Goal: Information Seeking & Learning: Check status

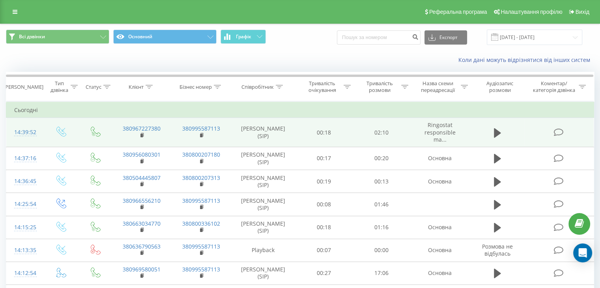
click at [24, 130] on div "14:39:52" at bounding box center [24, 132] width 21 height 15
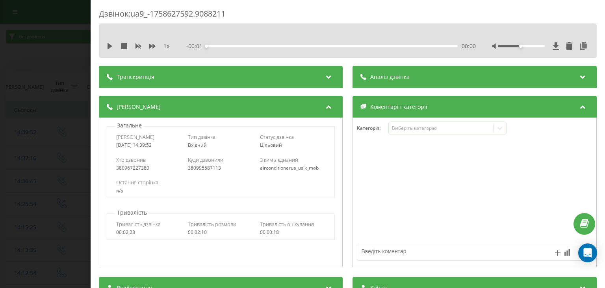
click at [437, 75] on div "Аналіз дзвінка" at bounding box center [475, 77] width 244 height 22
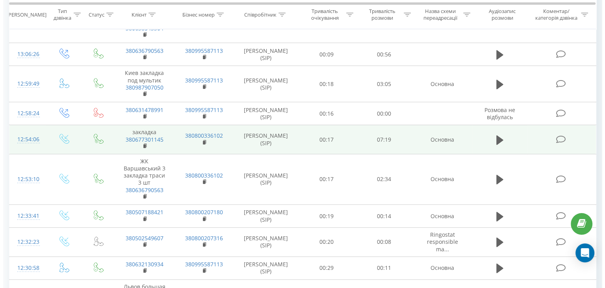
scroll to position [315, 0]
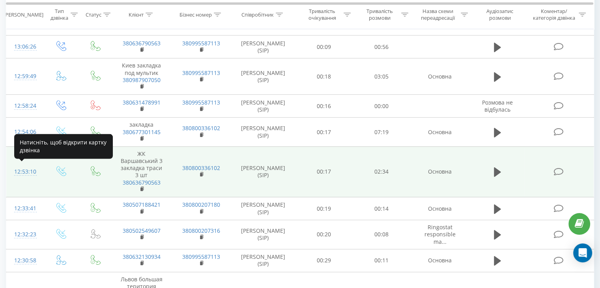
click at [28, 171] on div "12:53:10" at bounding box center [24, 171] width 21 height 15
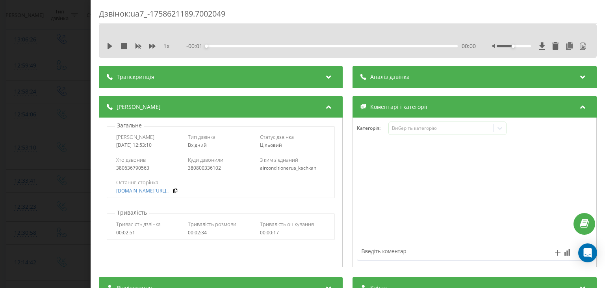
click at [439, 82] on div "Аналіз дзвінка" at bounding box center [475, 77] width 244 height 22
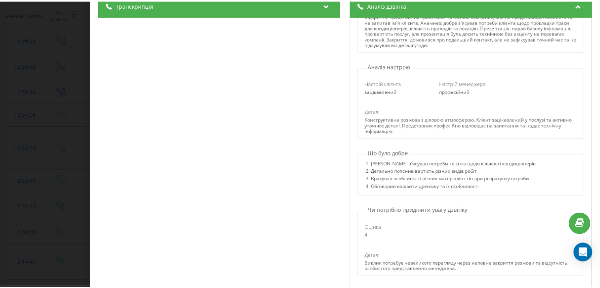
scroll to position [118, 0]
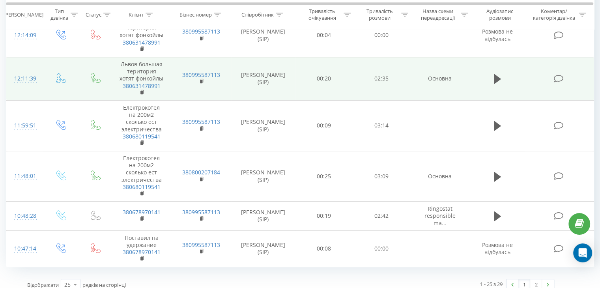
scroll to position [646, 0]
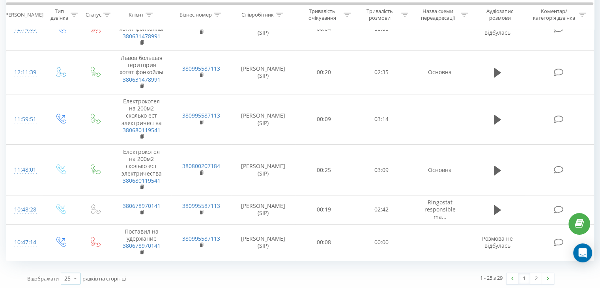
click at [74, 276] on icon at bounding box center [75, 277] width 12 height 15
click at [71, 230] on span "10" at bounding box center [67, 232] width 6 height 7
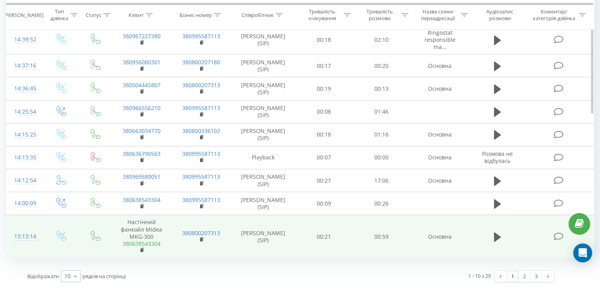
scroll to position [114, 0]
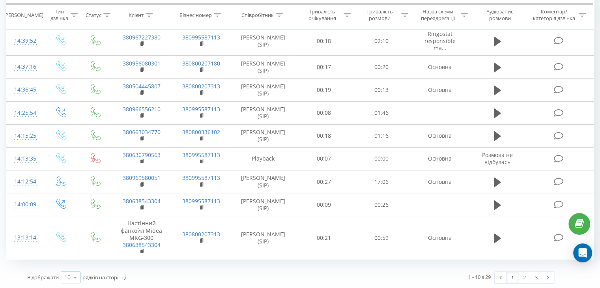
click at [72, 278] on icon at bounding box center [75, 277] width 12 height 15
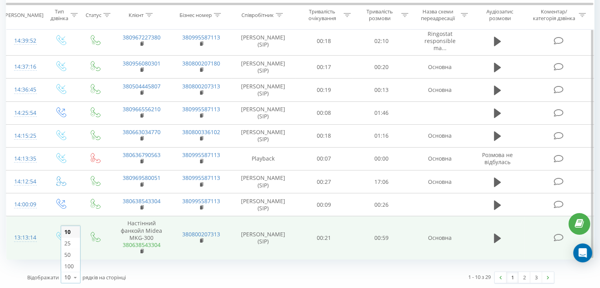
click at [124, 245] on link "380638543304" at bounding box center [142, 244] width 38 height 7
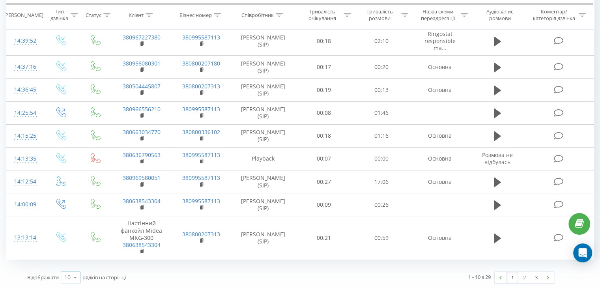
click at [69, 276] on div "10" at bounding box center [67, 277] width 6 height 8
click at [68, 242] on span "25" at bounding box center [67, 242] width 6 height 7
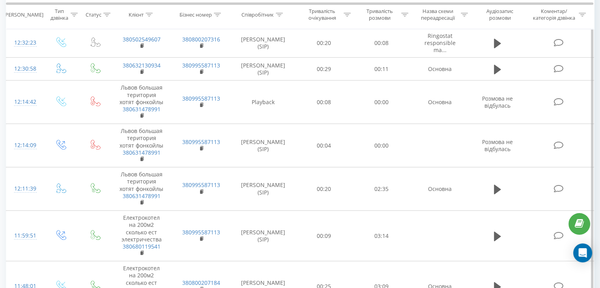
scroll to position [633, 0]
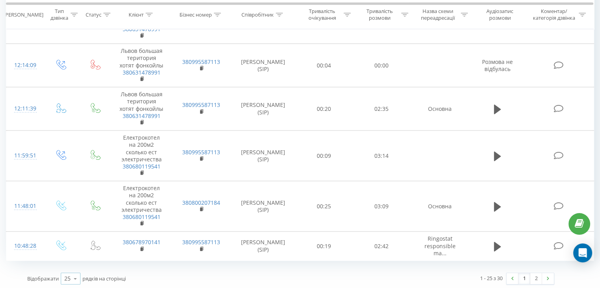
click at [74, 275] on icon at bounding box center [75, 278] width 12 height 15
click at [69, 254] on span "50" at bounding box center [67, 255] width 6 height 7
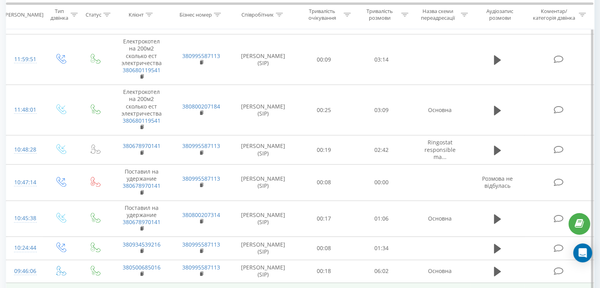
scroll to position [794, 0]
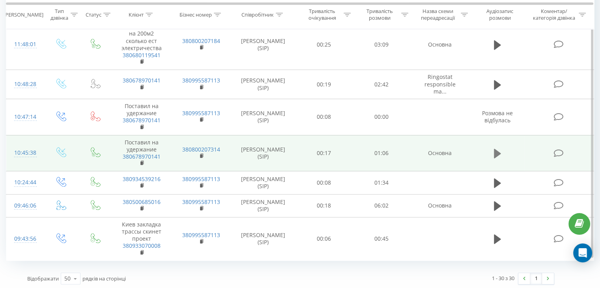
click at [497, 151] on icon at bounding box center [496, 153] width 7 height 9
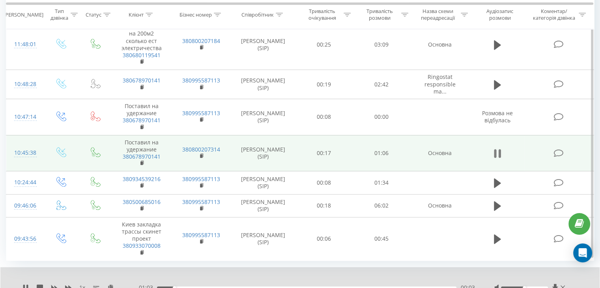
click at [498, 150] on icon at bounding box center [499, 153] width 2 height 9
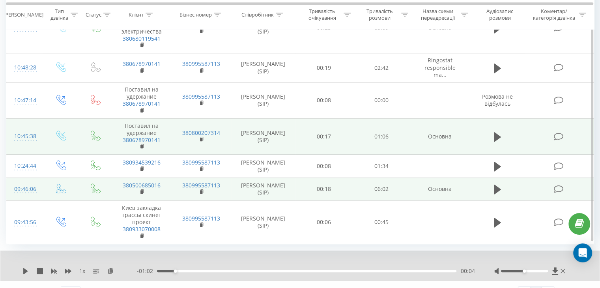
scroll to position [825, 0]
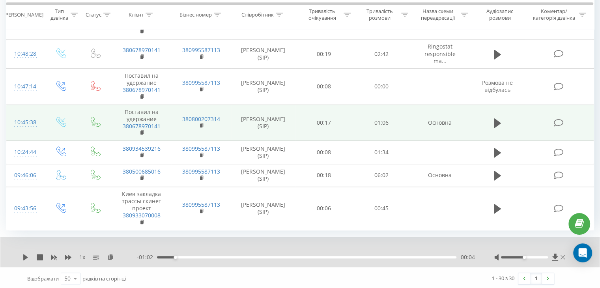
click at [563, 254] on icon at bounding box center [562, 257] width 4 height 6
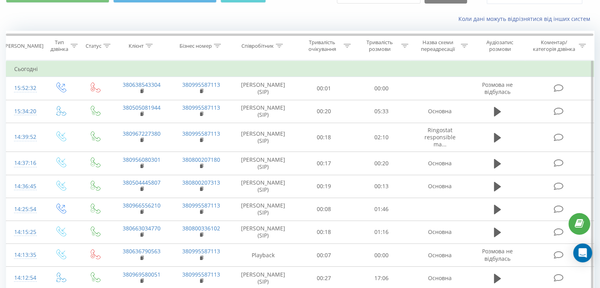
scroll to position [0, 0]
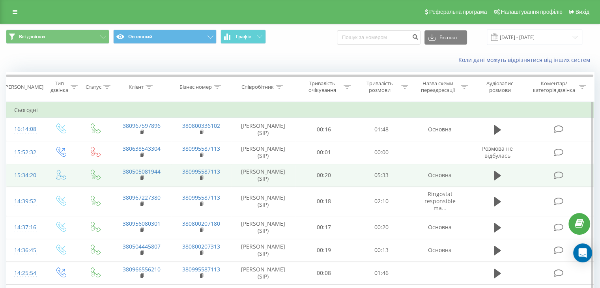
click at [19, 174] on div "15:34:20" at bounding box center [24, 175] width 21 height 15
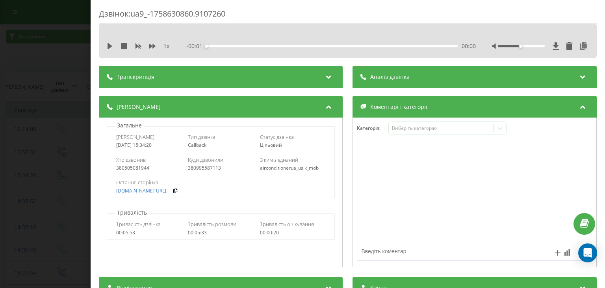
click at [425, 81] on div "Аналіз дзвінка" at bounding box center [475, 77] width 244 height 22
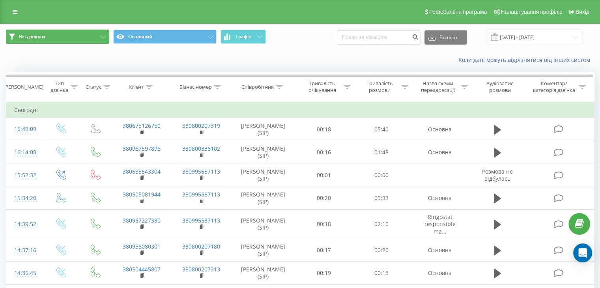
click at [74, 38] on button "Всі дзвінки" at bounding box center [57, 37] width 103 height 14
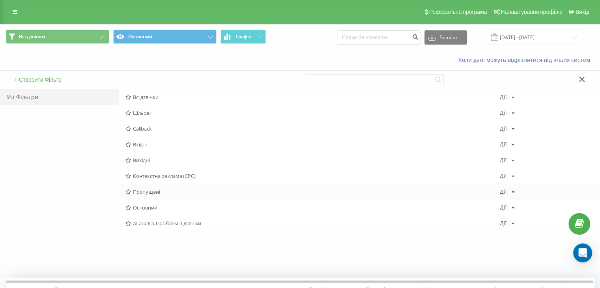
click at [151, 193] on span "Пропущені" at bounding box center [312, 192] width 374 height 6
click at [155, 95] on span "Всі дзвінки" at bounding box center [312, 97] width 374 height 6
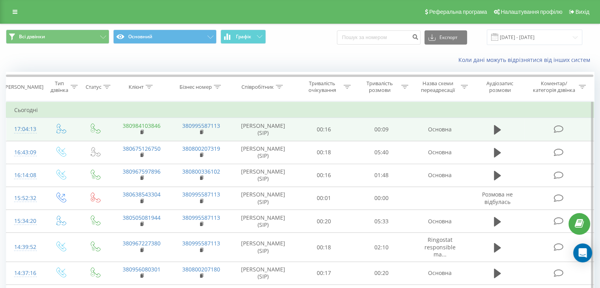
click at [143, 123] on link "380984103846" at bounding box center [142, 125] width 38 height 7
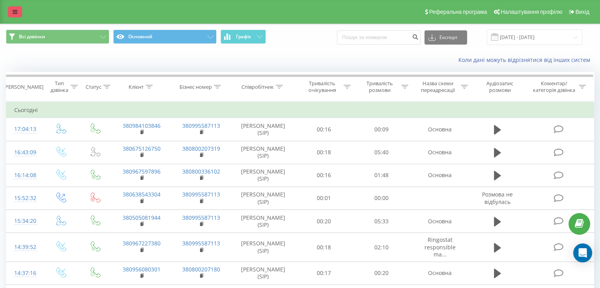
click at [17, 8] on link at bounding box center [15, 11] width 14 height 11
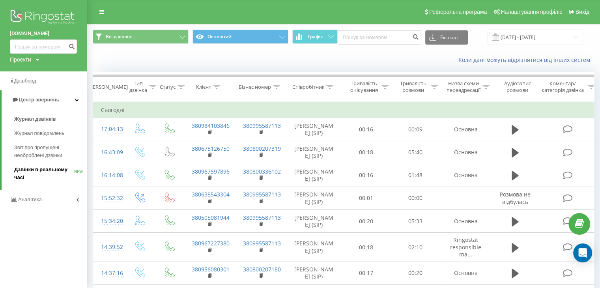
click at [37, 171] on span "Дзвінки в реальному часі" at bounding box center [44, 174] width 60 height 16
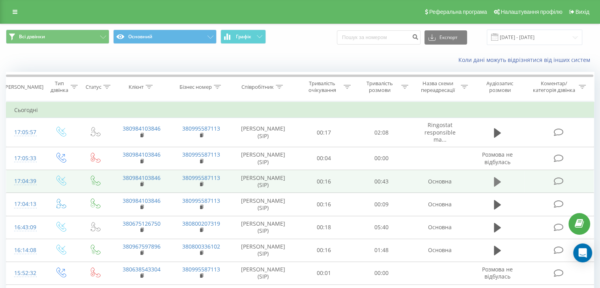
click at [494, 180] on icon at bounding box center [496, 181] width 7 height 9
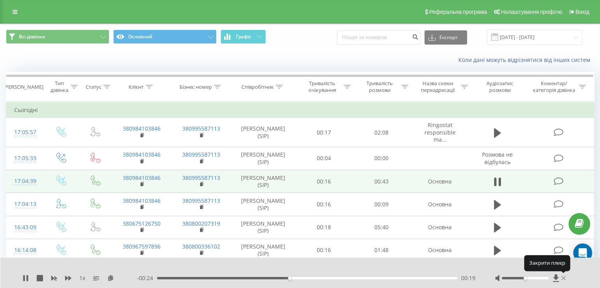
click at [562, 278] on icon at bounding box center [563, 278] width 5 height 6
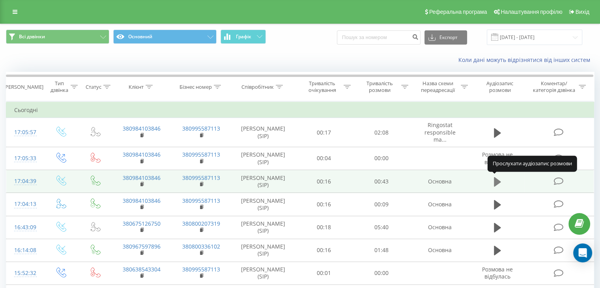
click at [492, 179] on button at bounding box center [497, 182] width 12 height 12
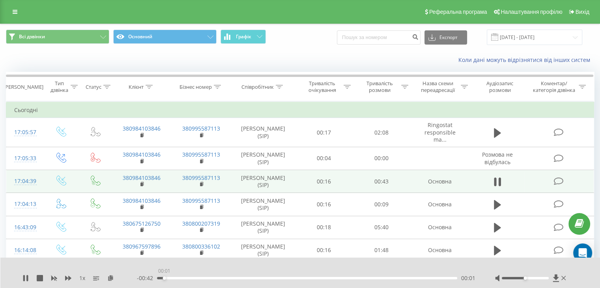
click at [164, 277] on div "00:01" at bounding box center [307, 278] width 300 height 2
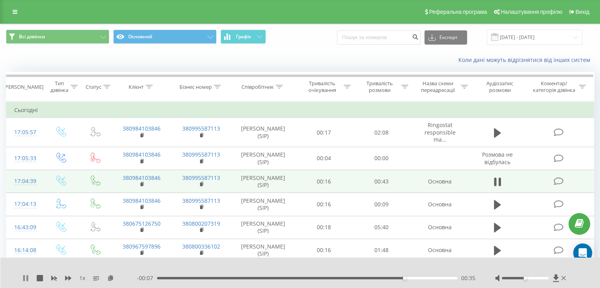
click at [22, 276] on div "1 x - 00:07 00:35 00:35" at bounding box center [300, 272] width 600 height 30
click at [563, 277] on icon at bounding box center [563, 278] width 5 height 4
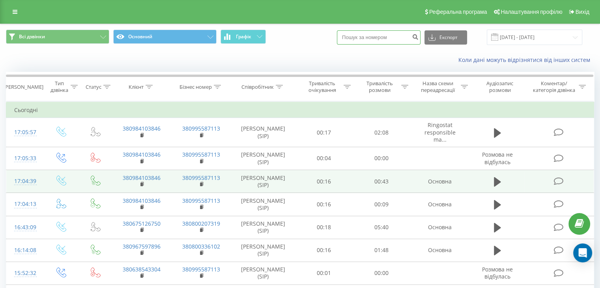
click at [370, 38] on input at bounding box center [379, 37] width 84 height 14
